Goal: Navigation & Orientation: Find specific page/section

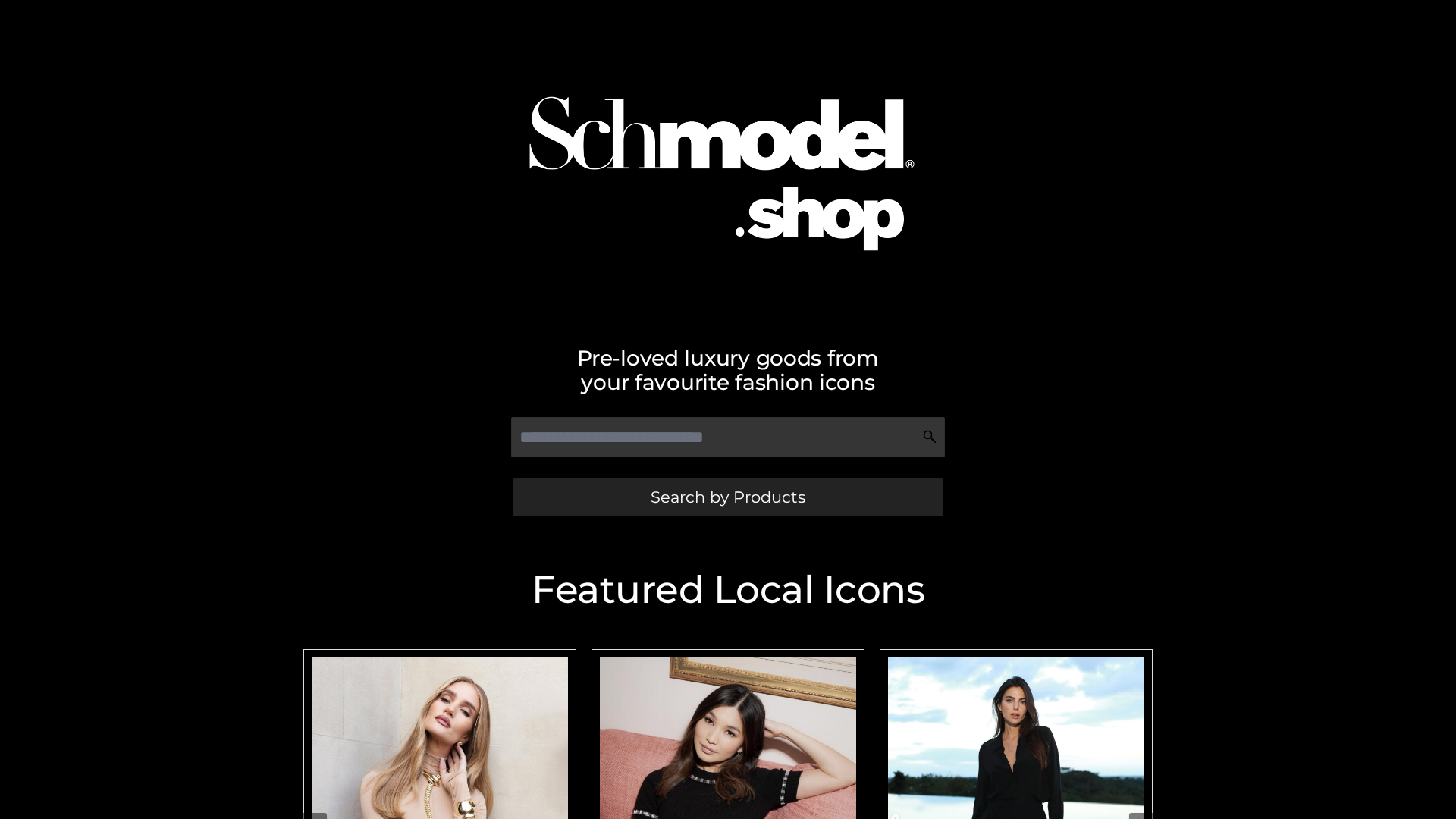
click at [727, 496] on span "Search by Products" at bounding box center [728, 497] width 155 height 16
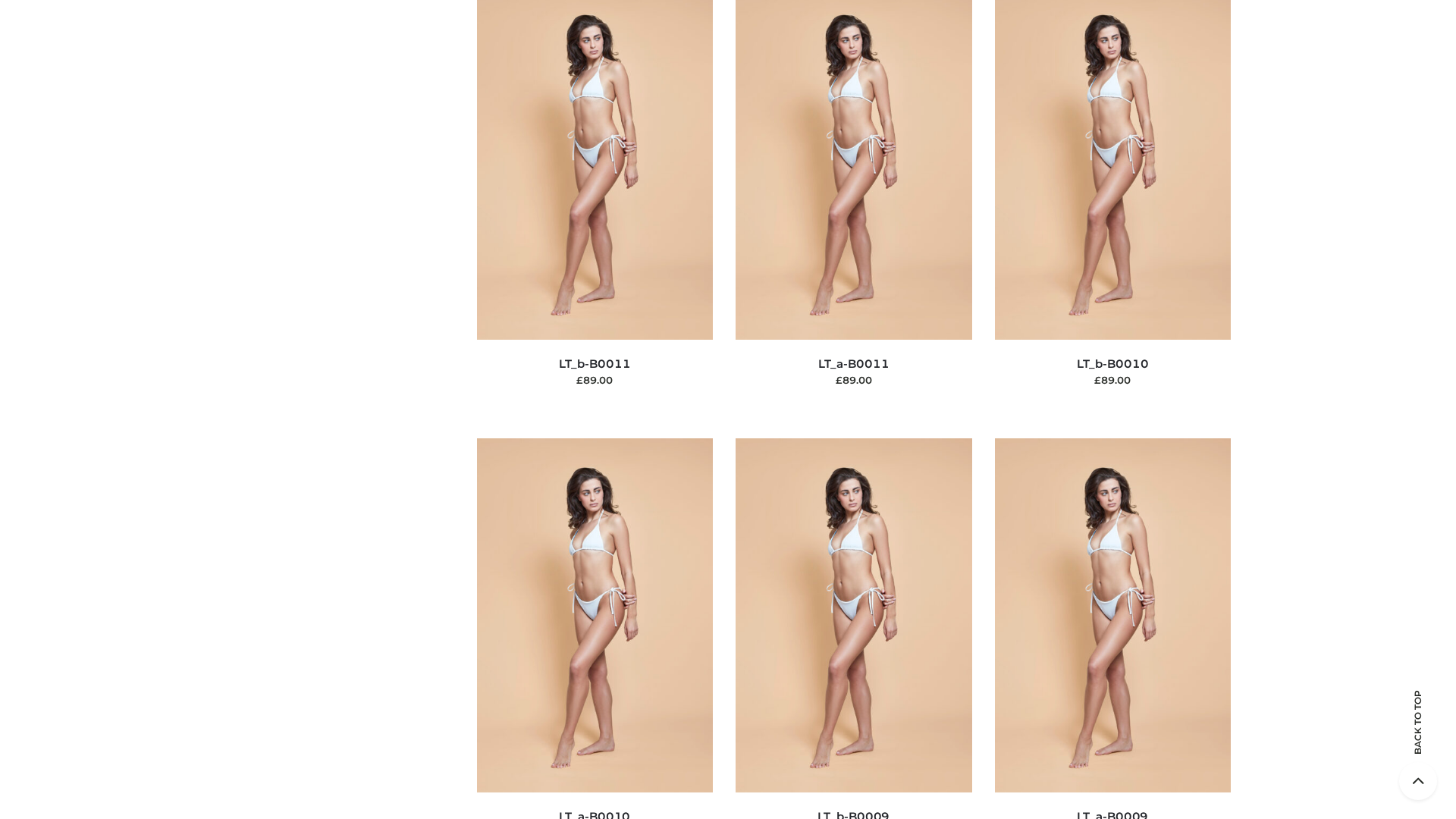
scroll to position [6809, 0]
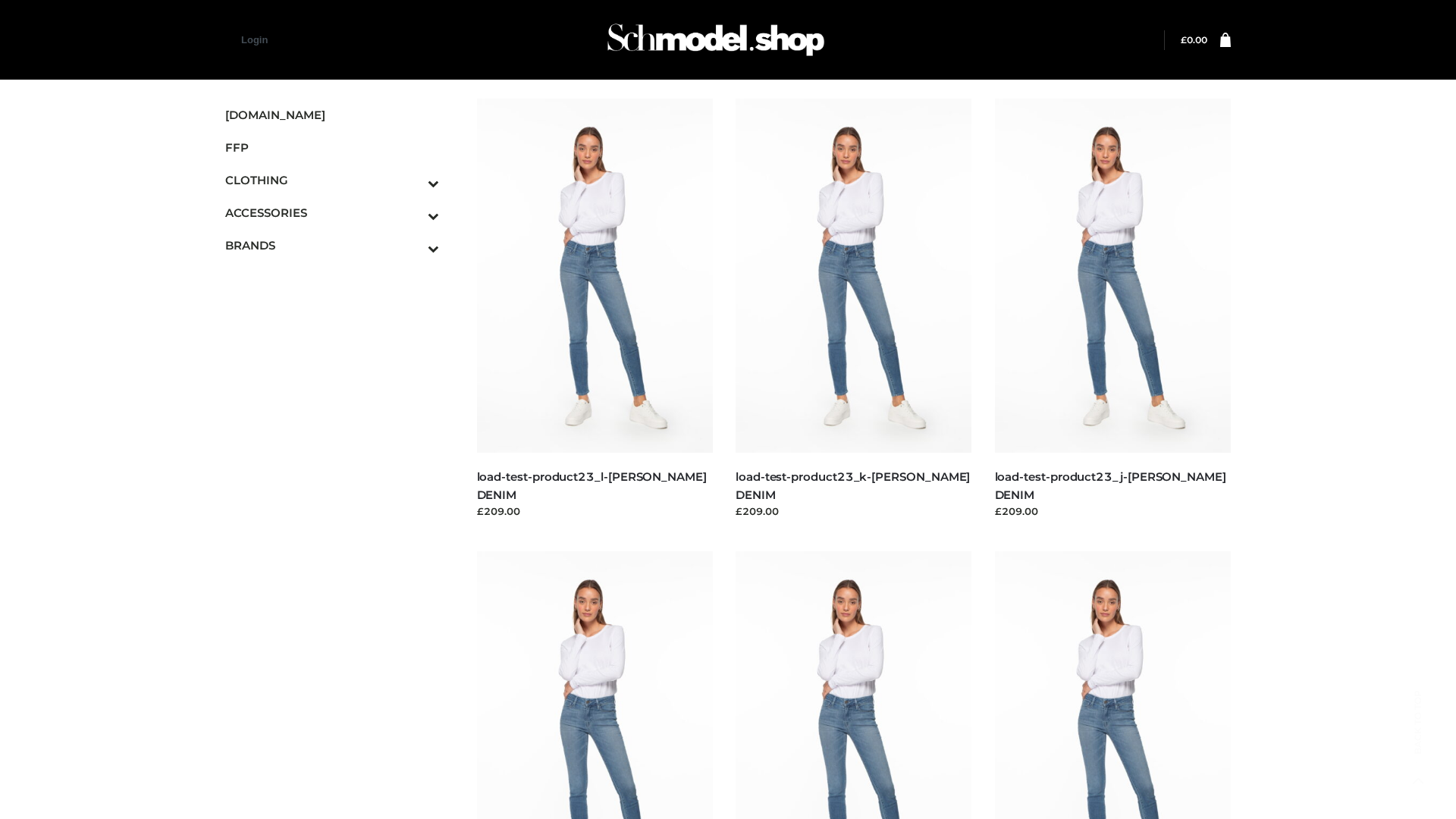
scroll to position [1330, 0]
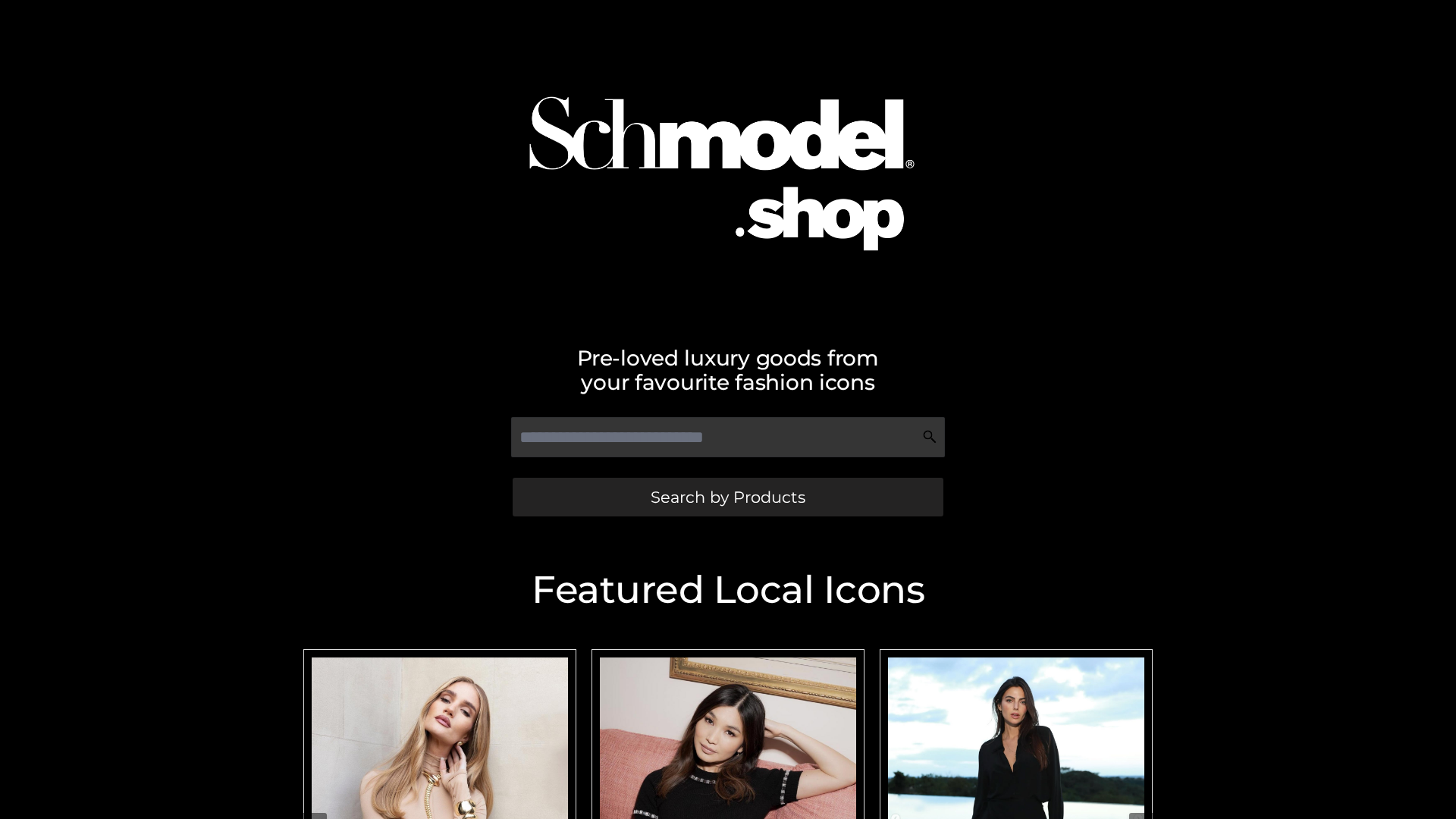
click at [727, 496] on span "Search by Products" at bounding box center [728, 497] width 155 height 16
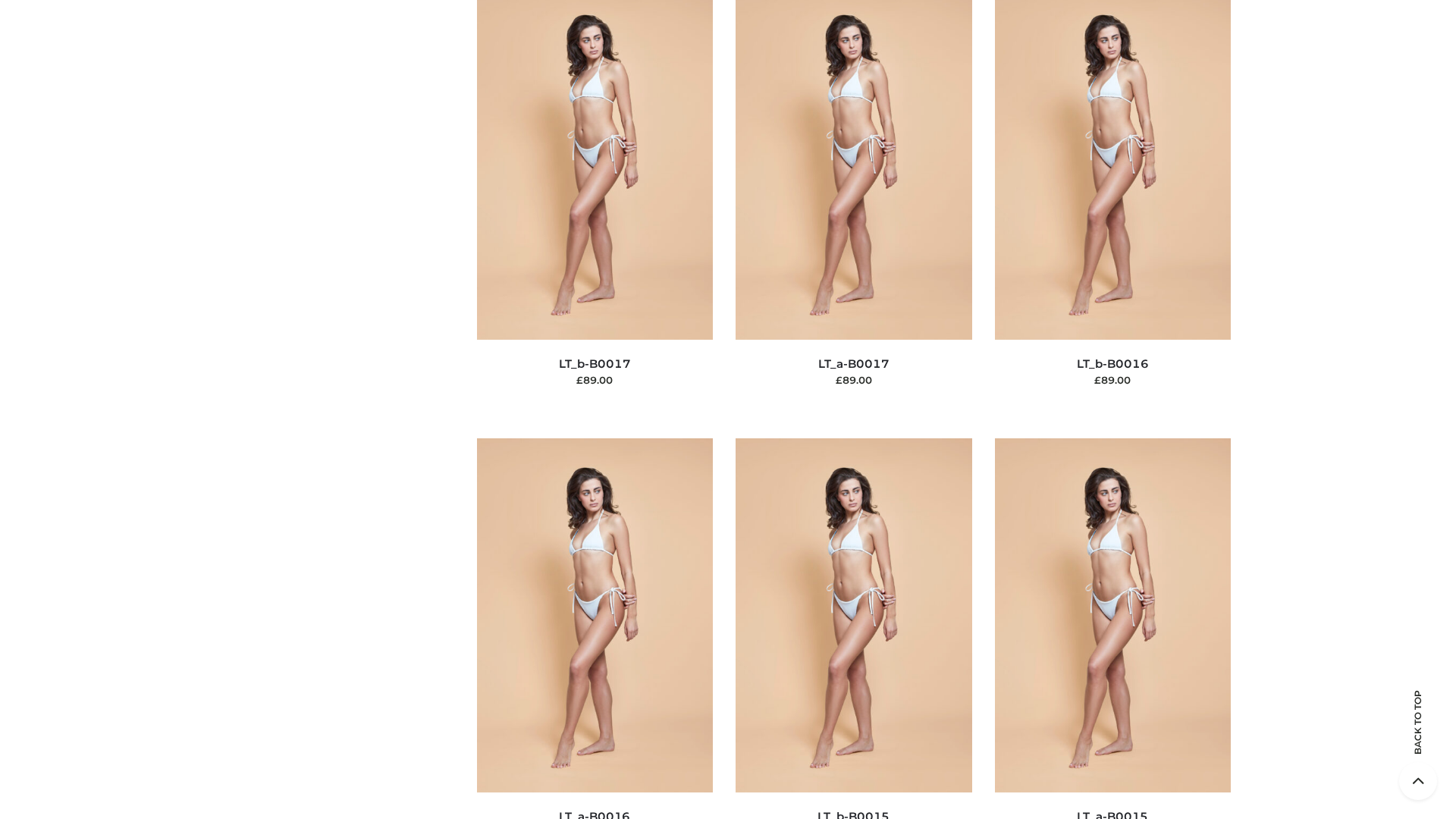
scroll to position [4982, 0]
